Goal: Transaction & Acquisition: Subscribe to service/newsletter

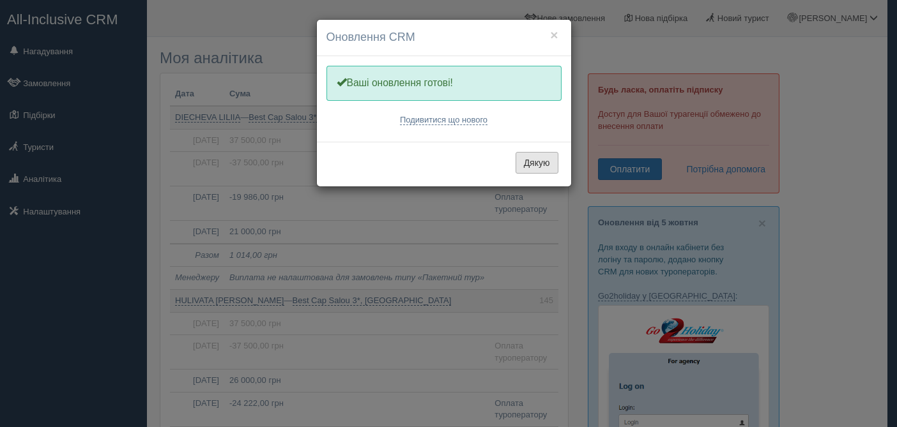
click at [528, 162] on button "Дякую" at bounding box center [537, 163] width 43 height 22
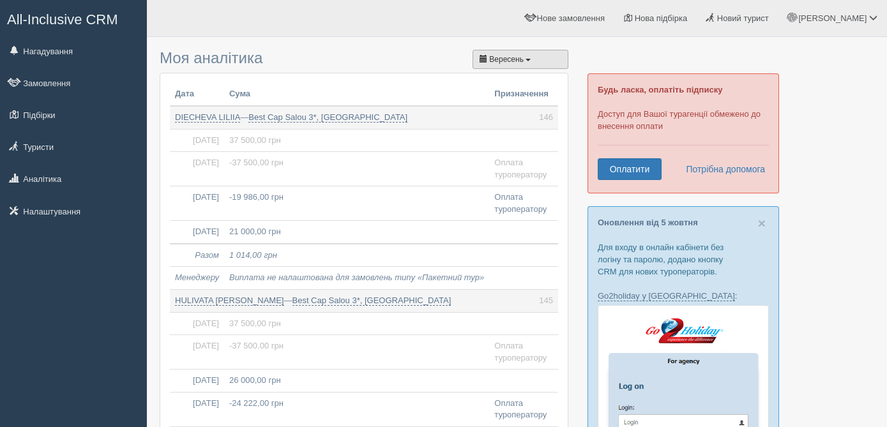
click at [522, 60] on span "Вересень" at bounding box center [506, 59] width 34 height 9
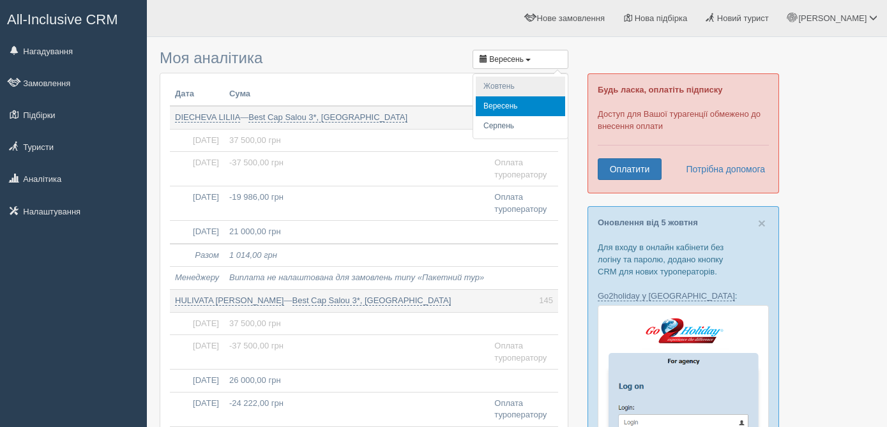
click at [509, 88] on li "Жовтень" at bounding box center [520, 87] width 89 height 20
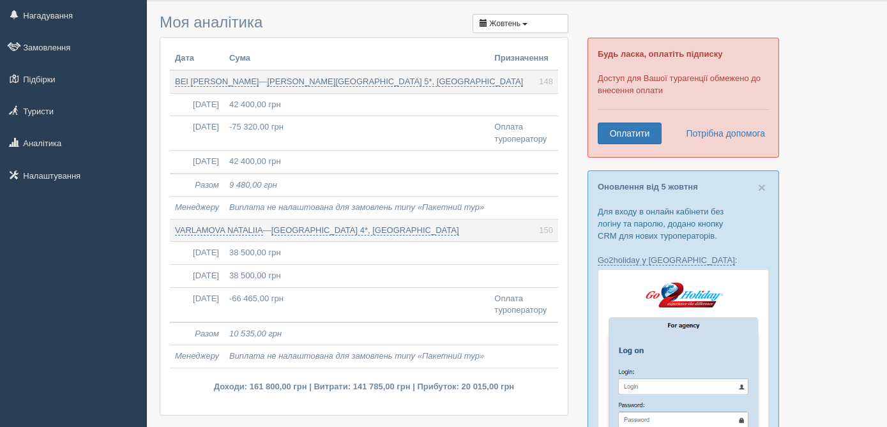
scroll to position [29, 0]
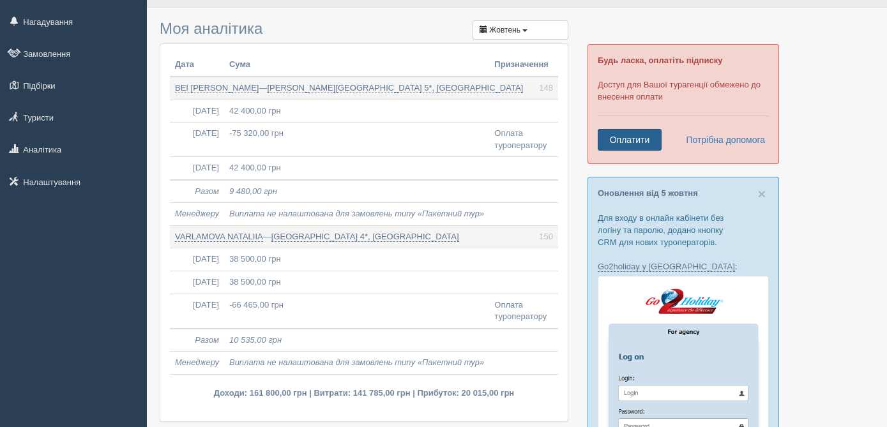
click at [629, 141] on link "Оплатити" at bounding box center [630, 140] width 64 height 22
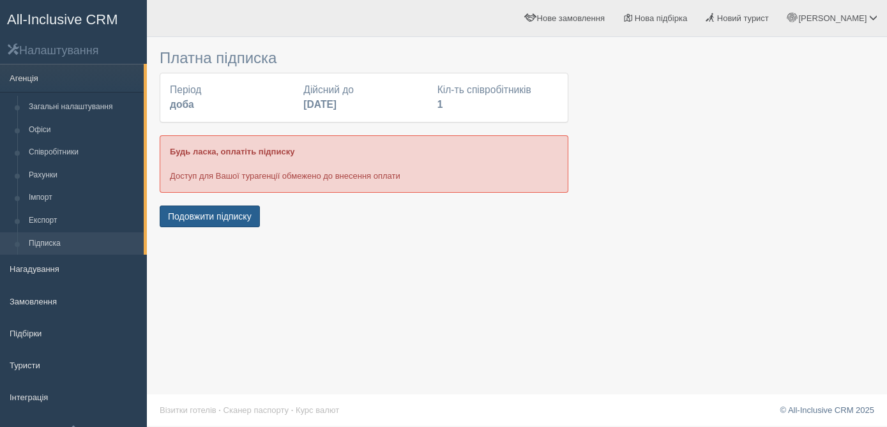
click at [222, 218] on button "Подовжити підписку" at bounding box center [210, 217] width 100 height 22
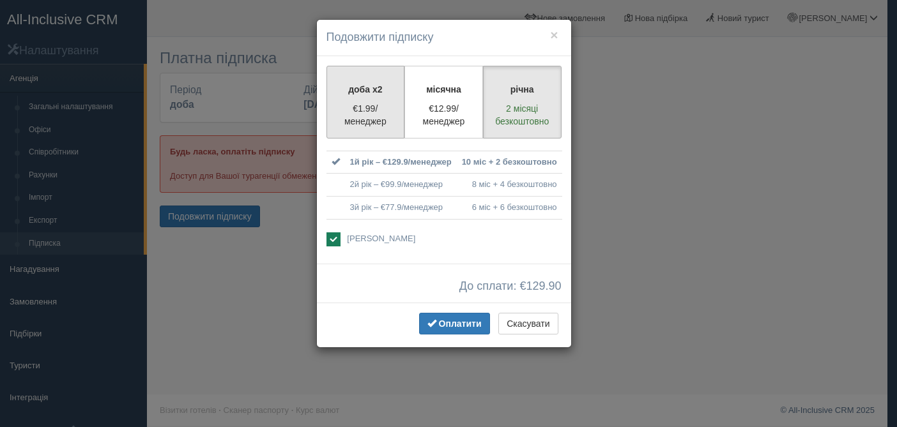
click at [342, 113] on p "€1.99/менеджер" at bounding box center [366, 115] width 62 height 26
radio input "true"
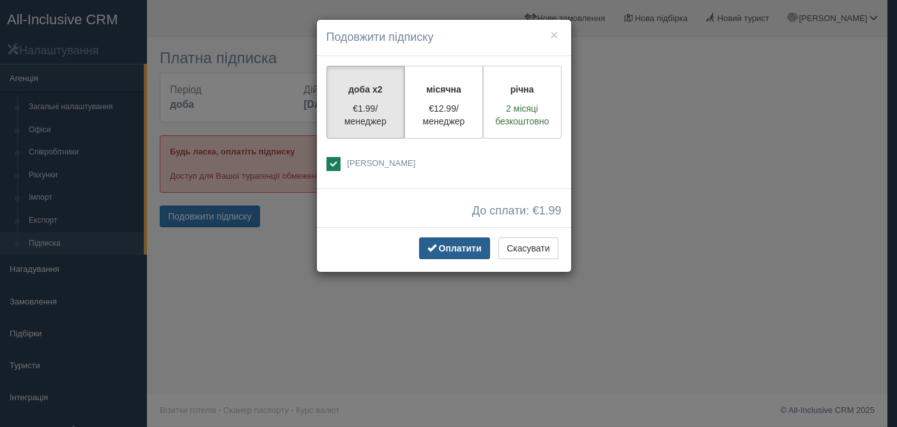
click at [445, 252] on span "Оплатити" at bounding box center [460, 248] width 43 height 10
